Goal: Navigation & Orientation: Find specific page/section

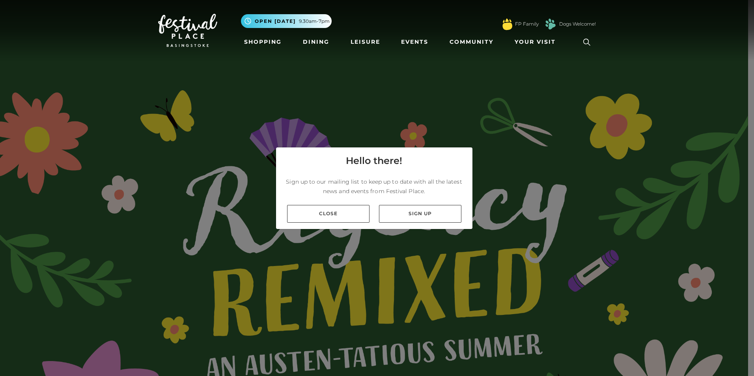
click at [183, 26] on img at bounding box center [187, 30] width 59 height 33
click at [343, 223] on link "Close" at bounding box center [328, 214] width 82 height 18
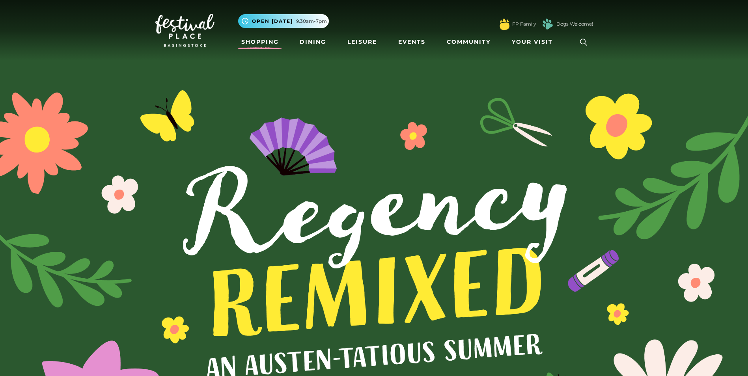
click at [273, 36] on link "Shopping" at bounding box center [260, 42] width 44 height 15
